Goal: Information Seeking & Learning: Learn about a topic

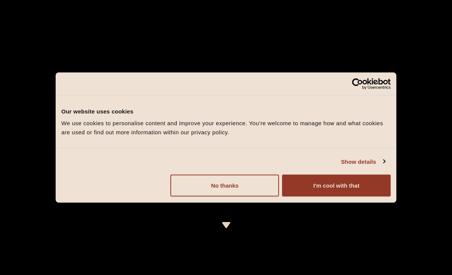
click at [247, 184] on button "No thanks" at bounding box center [224, 186] width 109 height 22
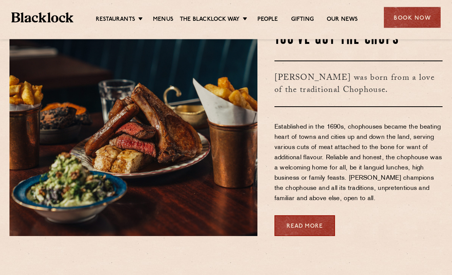
scroll to position [268, 0]
click at [0, 0] on link "[GEOGRAPHIC_DATA]" at bounding box center [0, 0] width 0 height 0
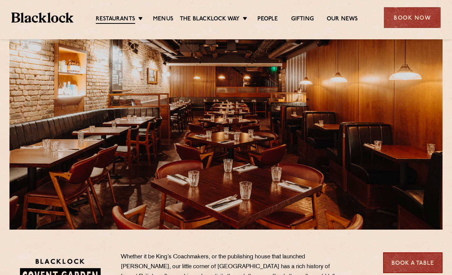
scroll to position [42, 0]
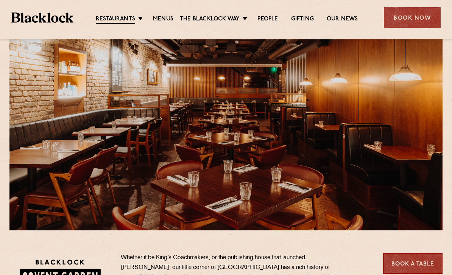
click at [163, 20] on link "Menus" at bounding box center [163, 20] width 20 height 8
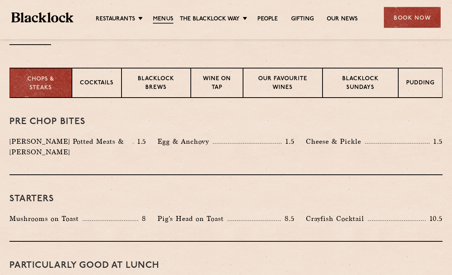
scroll to position [283, 0]
click at [103, 91] on div "Cocktails" at bounding box center [97, 83] width 50 height 30
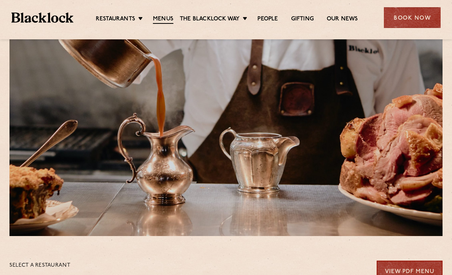
scroll to position [36, 0]
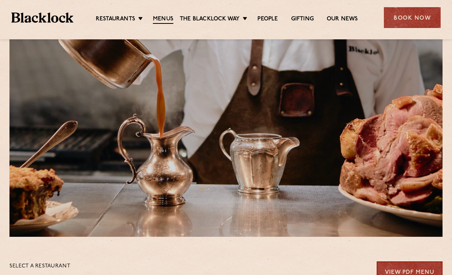
click at [167, 20] on link "Menus" at bounding box center [163, 20] width 20 height 8
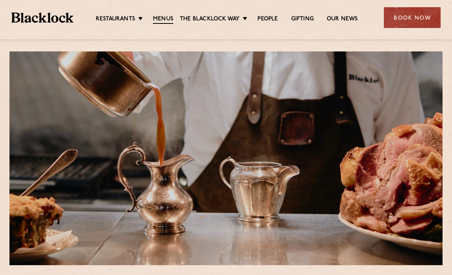
scroll to position [9, 0]
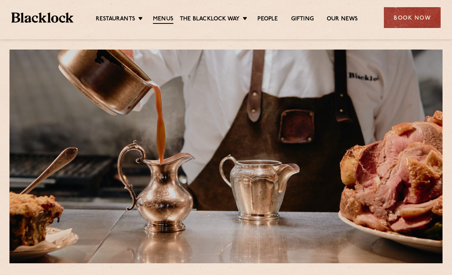
click at [0, 0] on link "Pre & Post Theatre" at bounding box center [0, 0] width 0 height 0
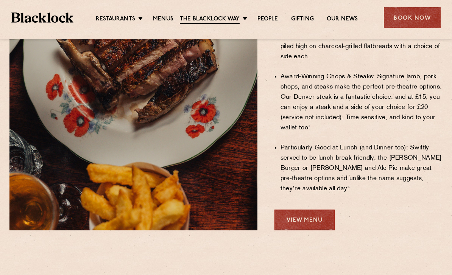
scroll to position [559, 0]
